Goal: Find specific page/section: Find specific page/section

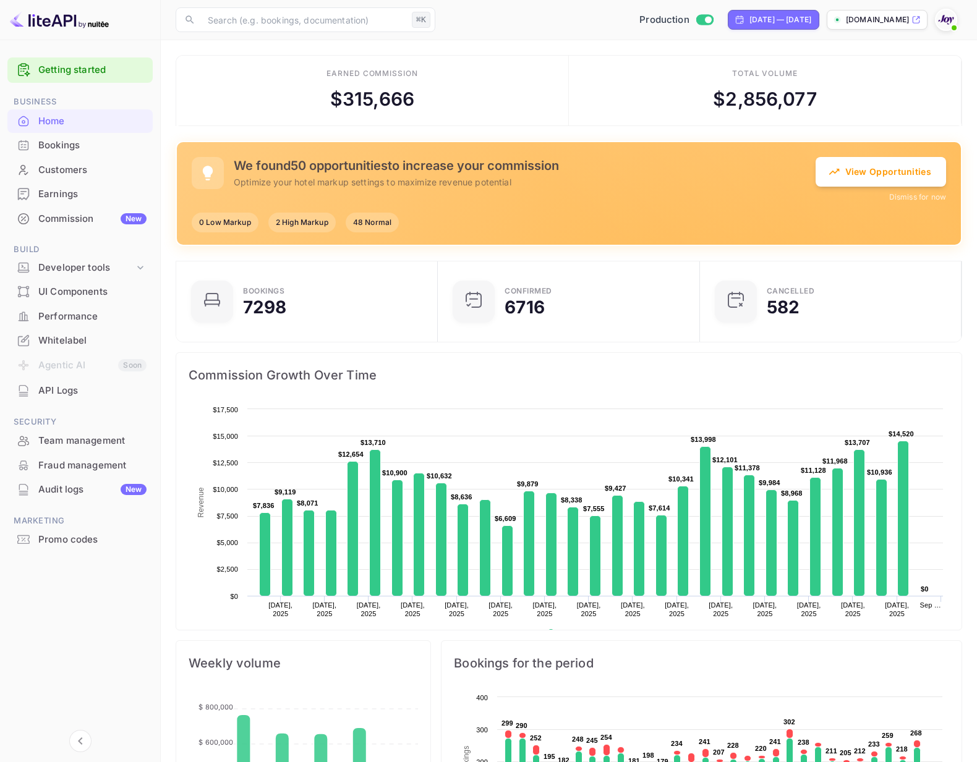
scroll to position [3, 0]
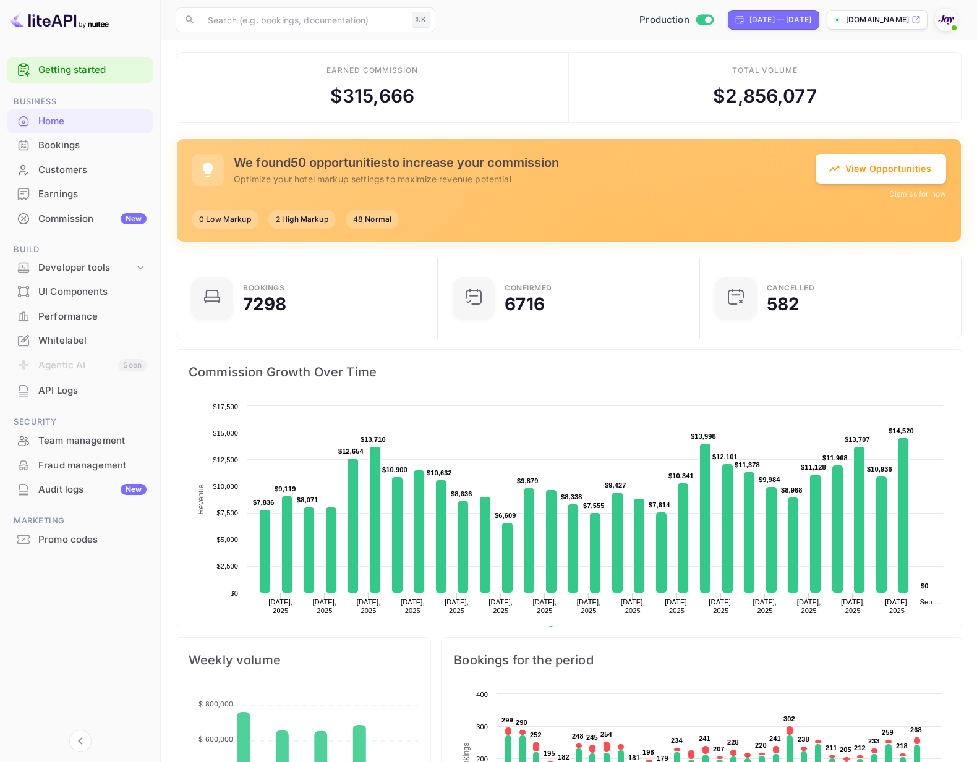
click at [69, 539] on div "Promo codes" at bounding box center [92, 540] width 108 height 14
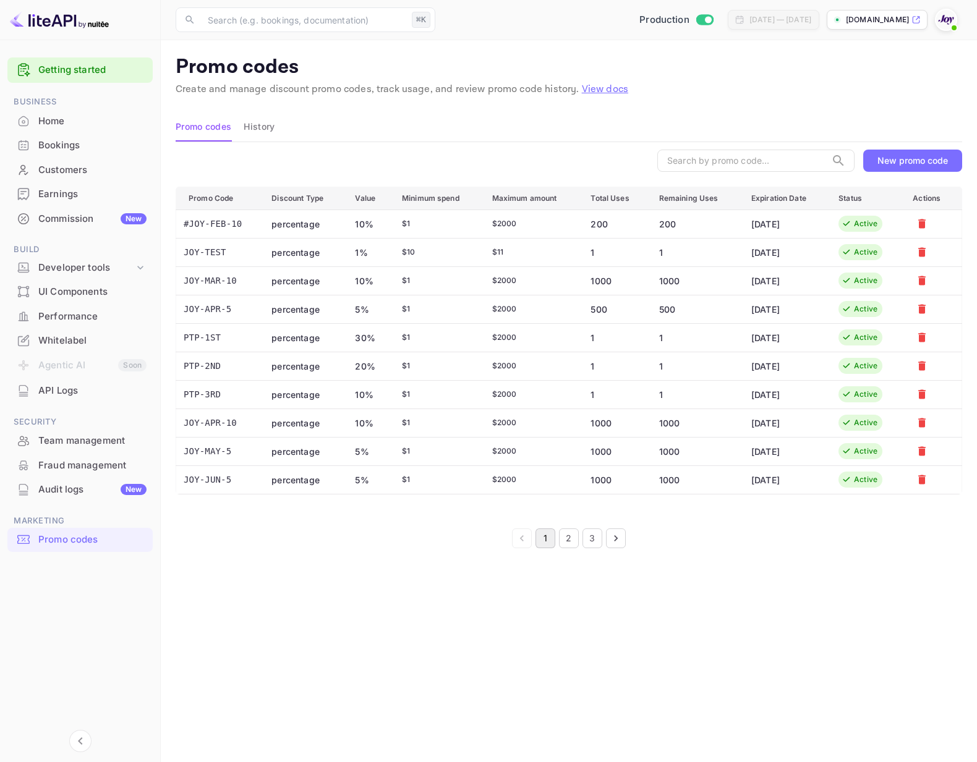
click at [598, 544] on button "3" at bounding box center [592, 539] width 20 height 20
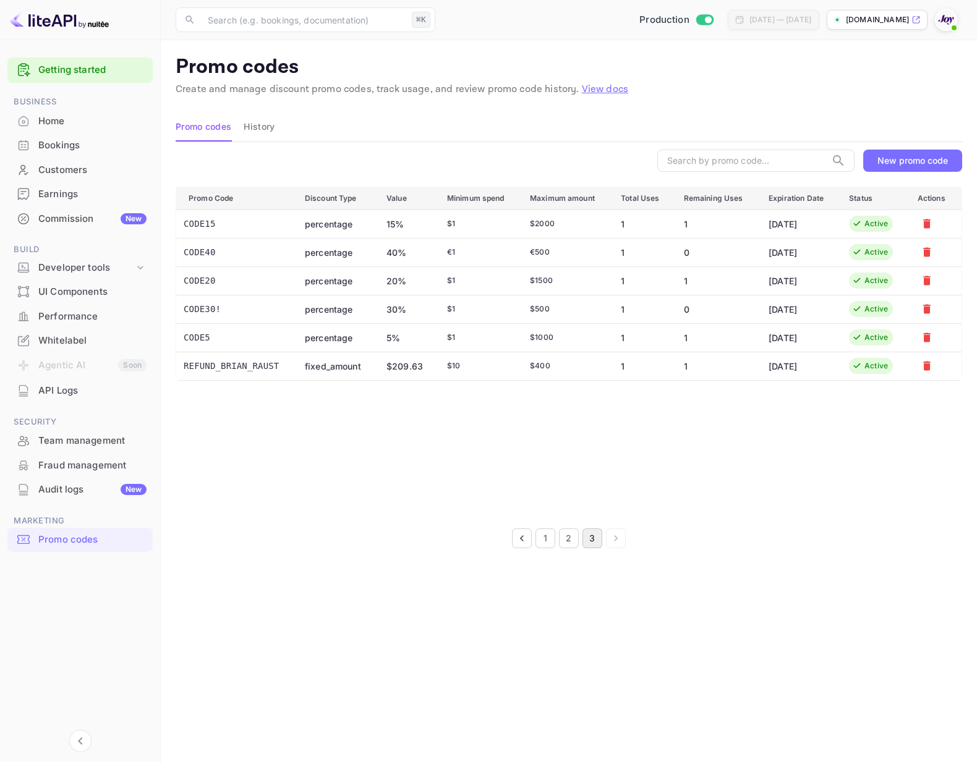
drag, startPoint x: 684, startPoint y: 472, endPoint x: 672, endPoint y: 473, distance: 11.8
click at [684, 472] on div "Promo Code Discount Type Value Minimum spend Maximum amount Total Uses Remainin…" at bounding box center [569, 352] width 786 height 330
drag, startPoint x: 302, startPoint y: 367, endPoint x: 658, endPoint y: 374, distance: 356.8
click at [624, 372] on tr "REFUND_BRIAN_RAUST fixed_amount $ 209.63 $ 10 $ 400 1 1 [DATE] Active" at bounding box center [569, 366] width 786 height 28
click at [623, 368] on td "1" at bounding box center [642, 366] width 62 height 28
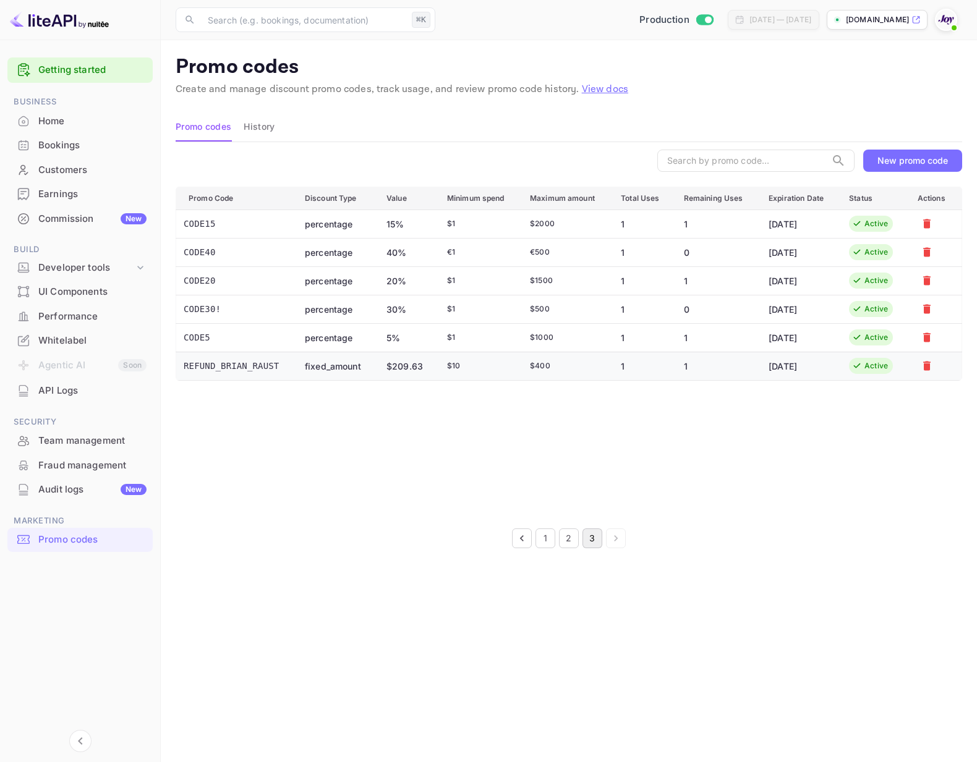
click at [202, 367] on td "REFUND_BRIAN_RAUST" at bounding box center [235, 366] width 119 height 28
drag, startPoint x: 185, startPoint y: 365, endPoint x: 625, endPoint y: 375, distance: 440.3
click at [620, 370] on tr "REFUND_BRIAN_RAUST fixed_amount $ 209.63 $ 10 $ 400 1 1 [DATE] Active" at bounding box center [569, 366] width 786 height 28
